Goal: Transaction & Acquisition: Purchase product/service

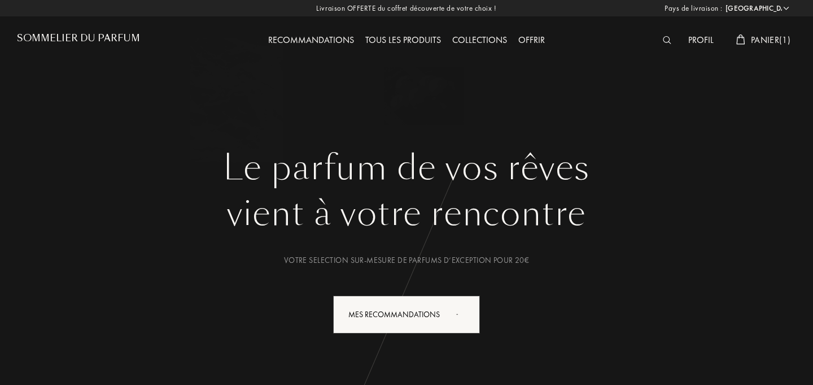
select select "FR"
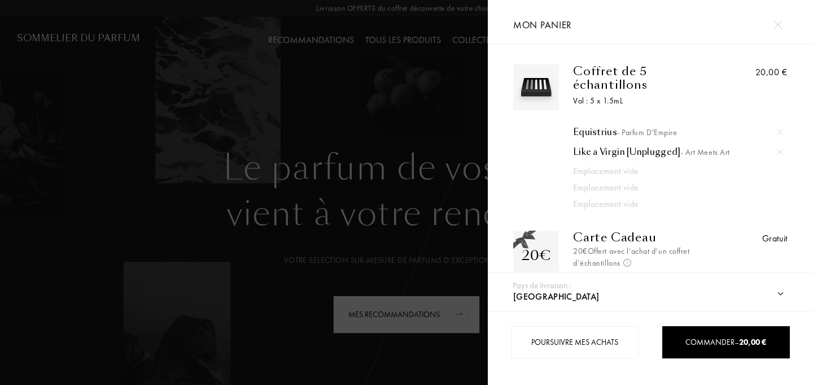
click at [145, 188] on div at bounding box center [244, 192] width 488 height 385
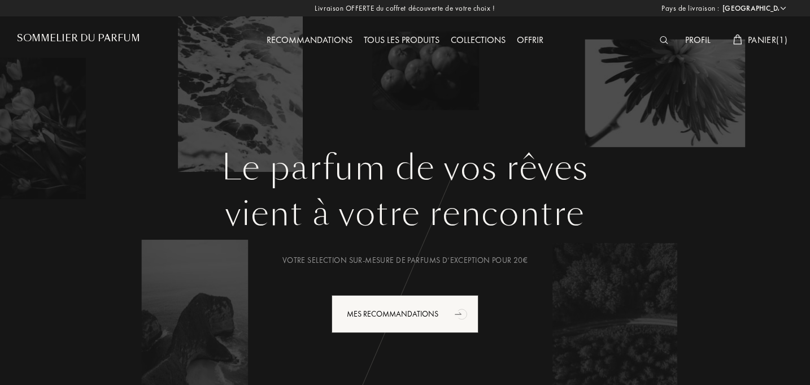
click at [471, 38] on div "Collections" at bounding box center [478, 40] width 66 height 15
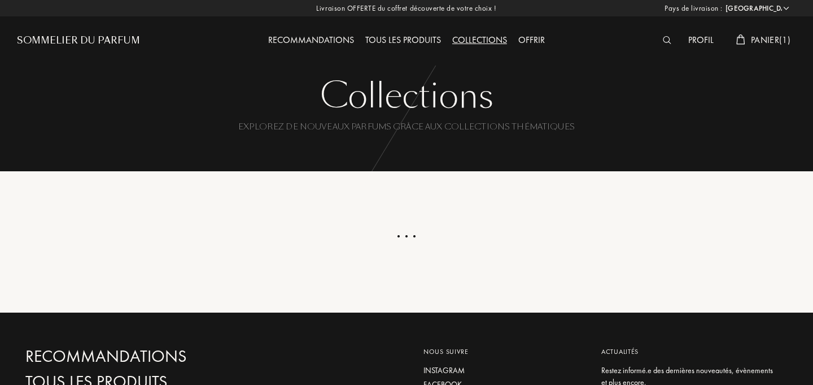
select select "FR"
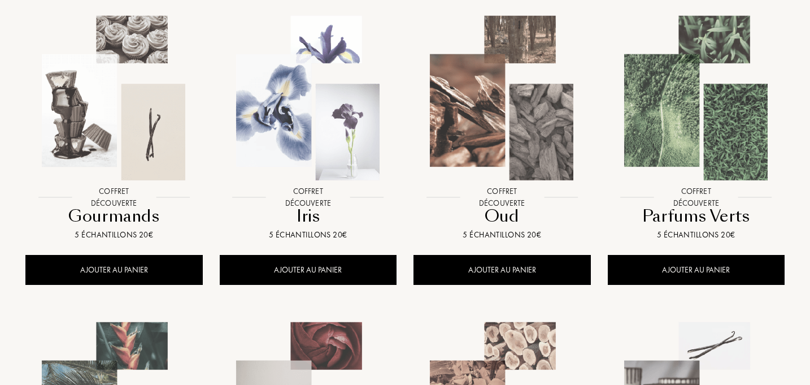
scroll to position [533, 0]
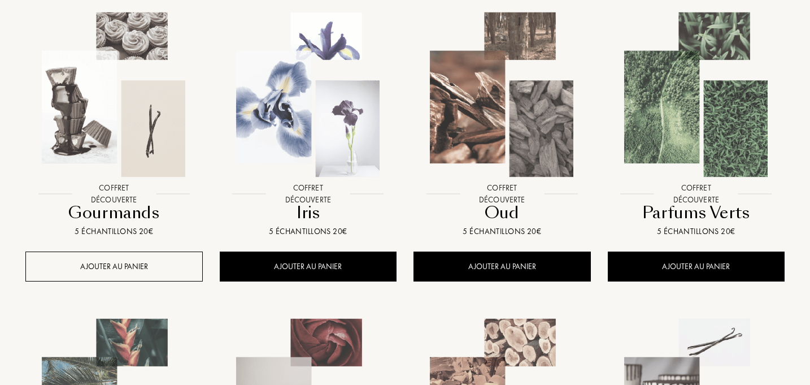
click at [92, 263] on div "AJOUTER AU PANIER" at bounding box center [113, 266] width 177 height 30
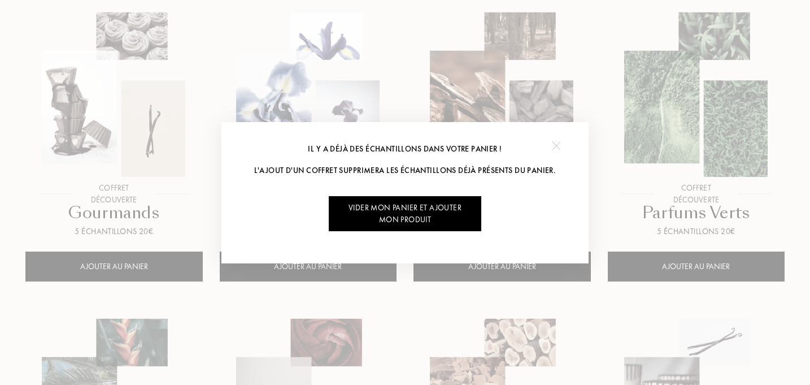
click at [557, 147] on img at bounding box center [556, 146] width 8 height 8
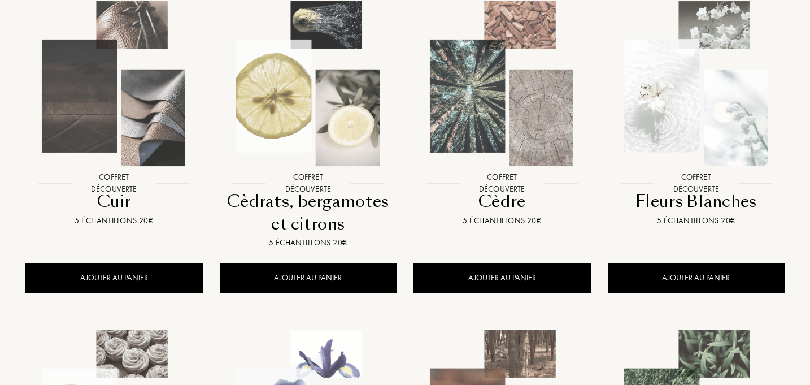
scroll to position [0, 0]
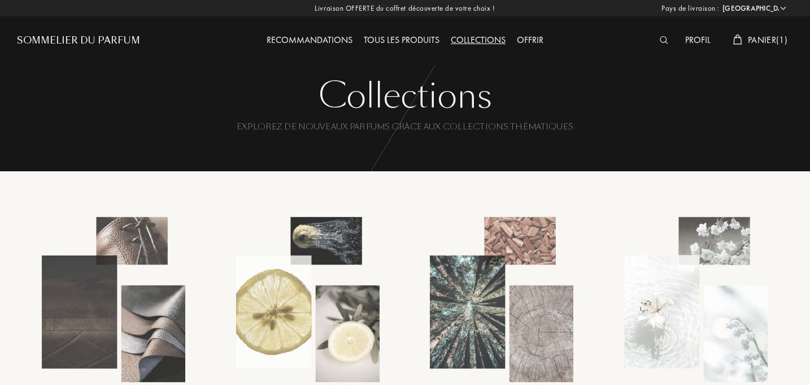
click at [470, 37] on div "Collections" at bounding box center [478, 40] width 66 height 15
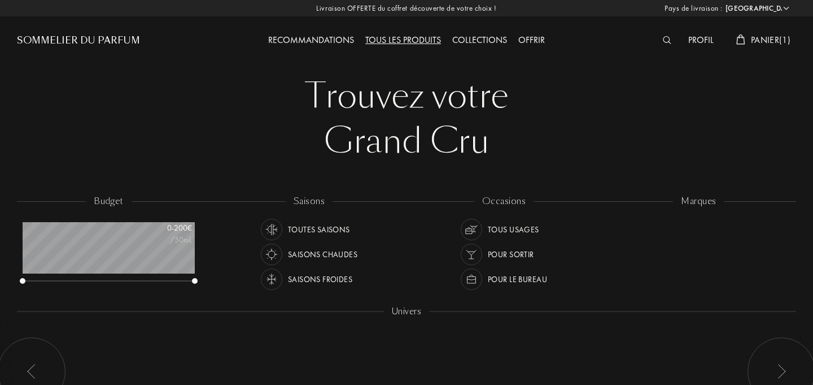
select select "FR"
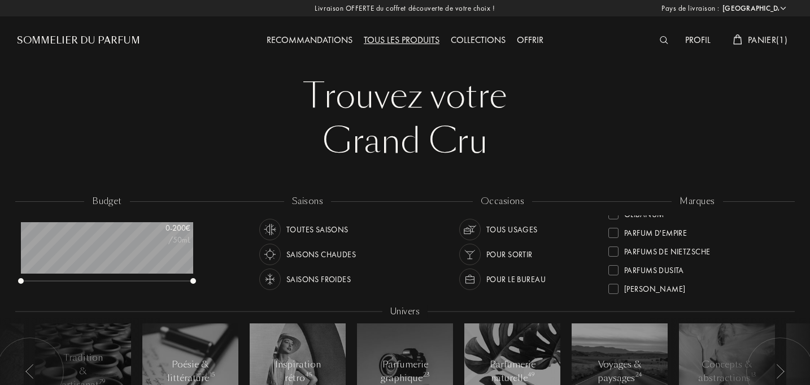
scroll to position [350, 0]
click at [611, 232] on div at bounding box center [613, 229] width 10 height 10
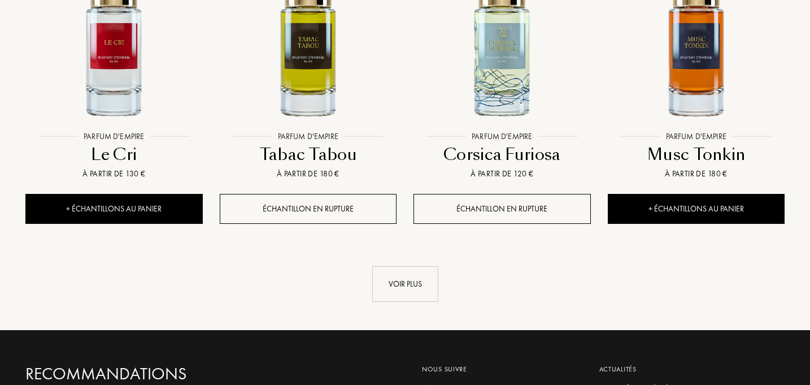
scroll to position [1219, 0]
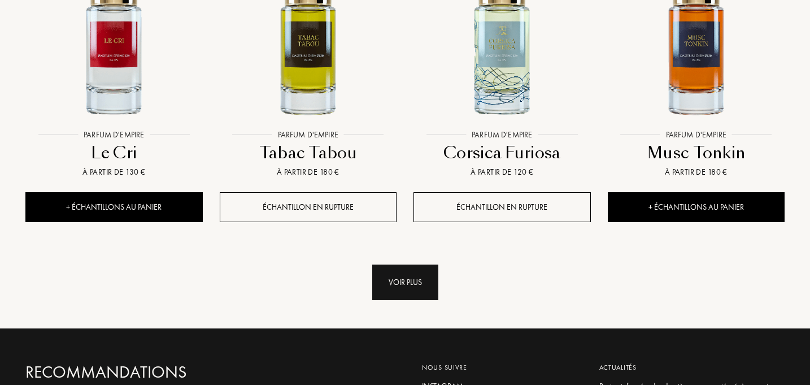
click at [407, 264] on div "Voir plus" at bounding box center [405, 282] width 66 height 36
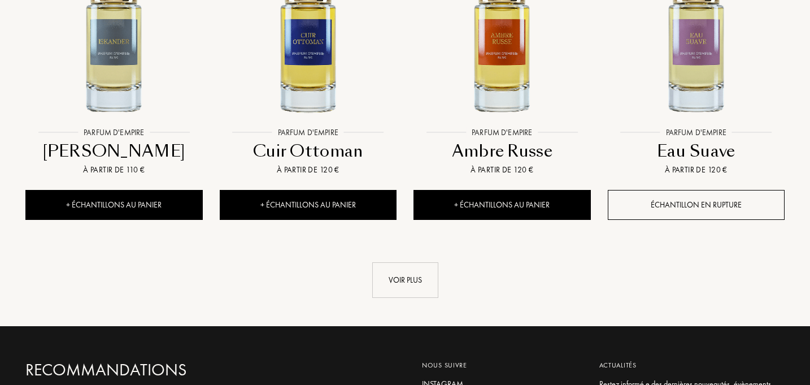
scroll to position [2164, 0]
